Goal: Task Accomplishment & Management: Manage account settings

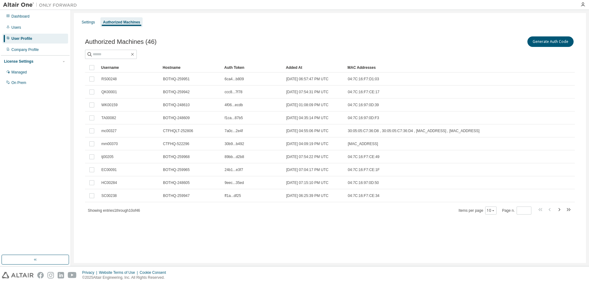
click at [111, 65] on div "Username" at bounding box center [129, 68] width 57 height 10
click at [111, 69] on div "Username" at bounding box center [129, 68] width 57 height 10
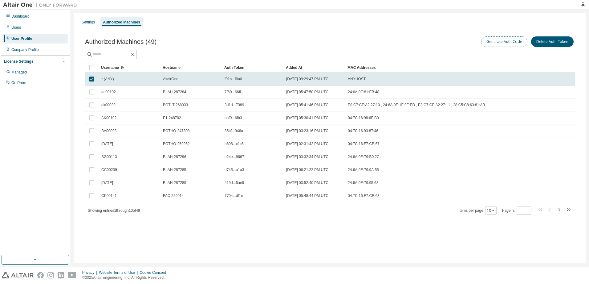
click at [496, 41] on button "Generate Auth Code" at bounding box center [504, 41] width 46 height 10
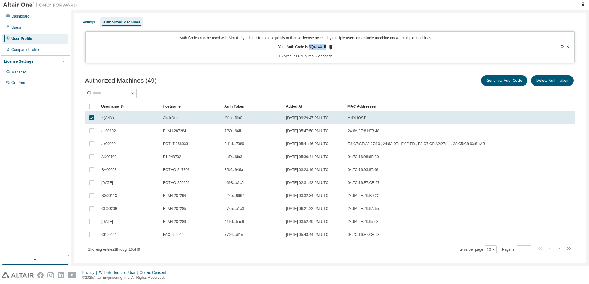
drag, startPoint x: 309, startPoint y: 47, endPoint x: 325, endPoint y: 47, distance: 16.0
click at [325, 47] on p "Your Auth Code is: 6Q4L4XHI" at bounding box center [305, 47] width 55 height 6
drag, startPoint x: 325, startPoint y: 47, endPoint x: 321, endPoint y: 47, distance: 4.0
copy p "6Q4L4XHI"
click at [567, 48] on icon at bounding box center [568, 47] width 4 height 4
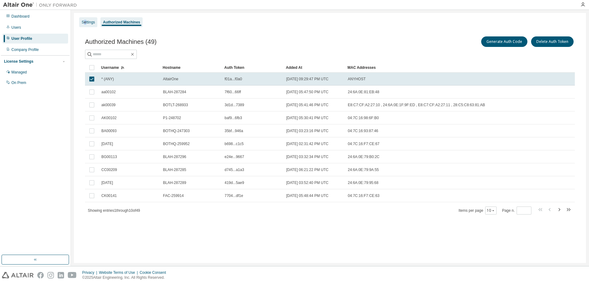
click at [84, 18] on div "Settings" at bounding box center [88, 22] width 18 height 10
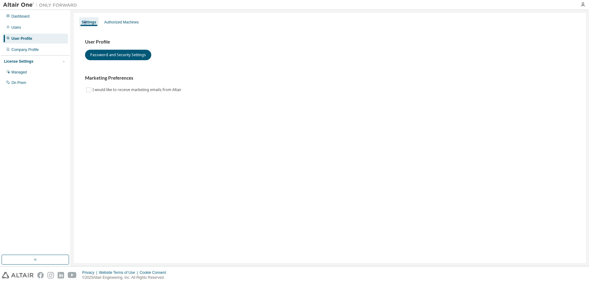
copy div "e"
click at [115, 23] on div "Authorized Machines" at bounding box center [121, 22] width 35 height 5
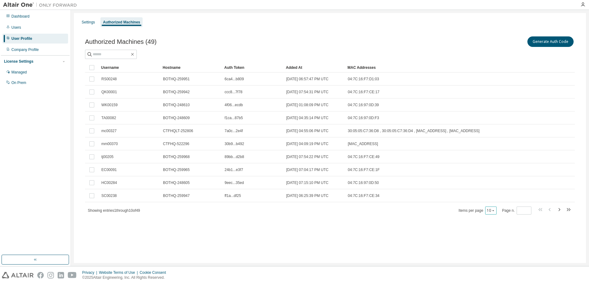
click at [495, 212] on icon "button" at bounding box center [494, 210] width 4 height 4
click at [499, 246] on div "100" at bounding box center [510, 247] width 49 height 7
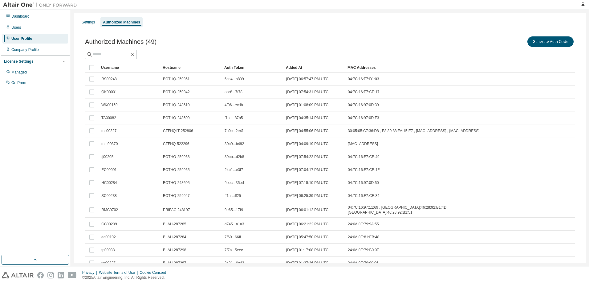
click at [107, 65] on div "Username" at bounding box center [129, 68] width 57 height 10
click at [114, 67] on div "Username" at bounding box center [129, 68] width 57 height 10
